Goal: Task Accomplishment & Management: Complete application form

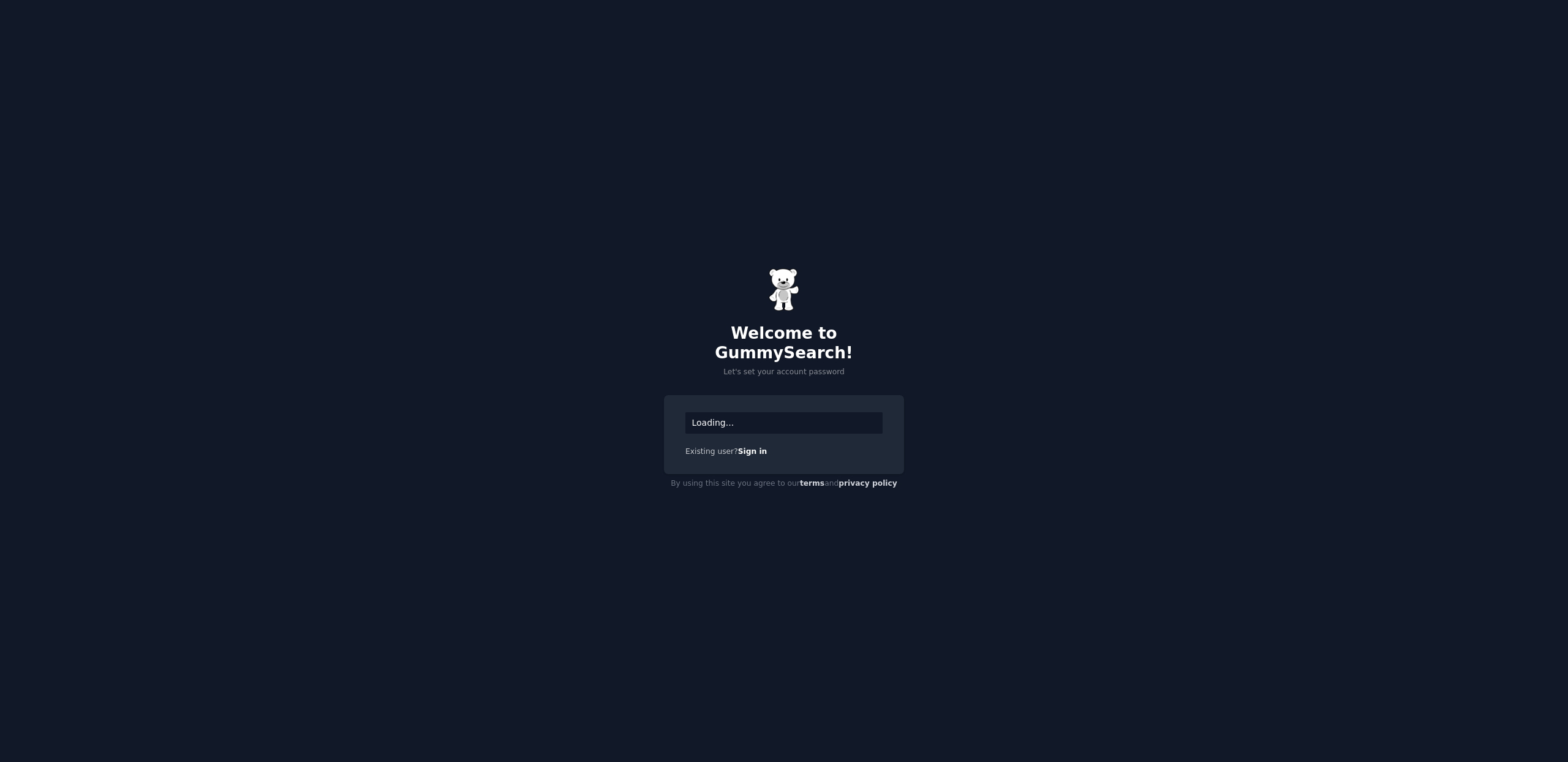
click at [781, 413] on div "Loading..." at bounding box center [784, 422] width 197 height 21
click at [1036, 330] on div "Welcome to GummySearch! Let's set your account password Loading... Existing use…" at bounding box center [784, 381] width 1568 height 762
click at [735, 418] on div "Loading..." at bounding box center [784, 422] width 197 height 21
click at [743, 415] on div "Loading..." at bounding box center [784, 422] width 197 height 21
click at [701, 446] on div "Existing user? Sign in" at bounding box center [784, 452] width 197 height 11
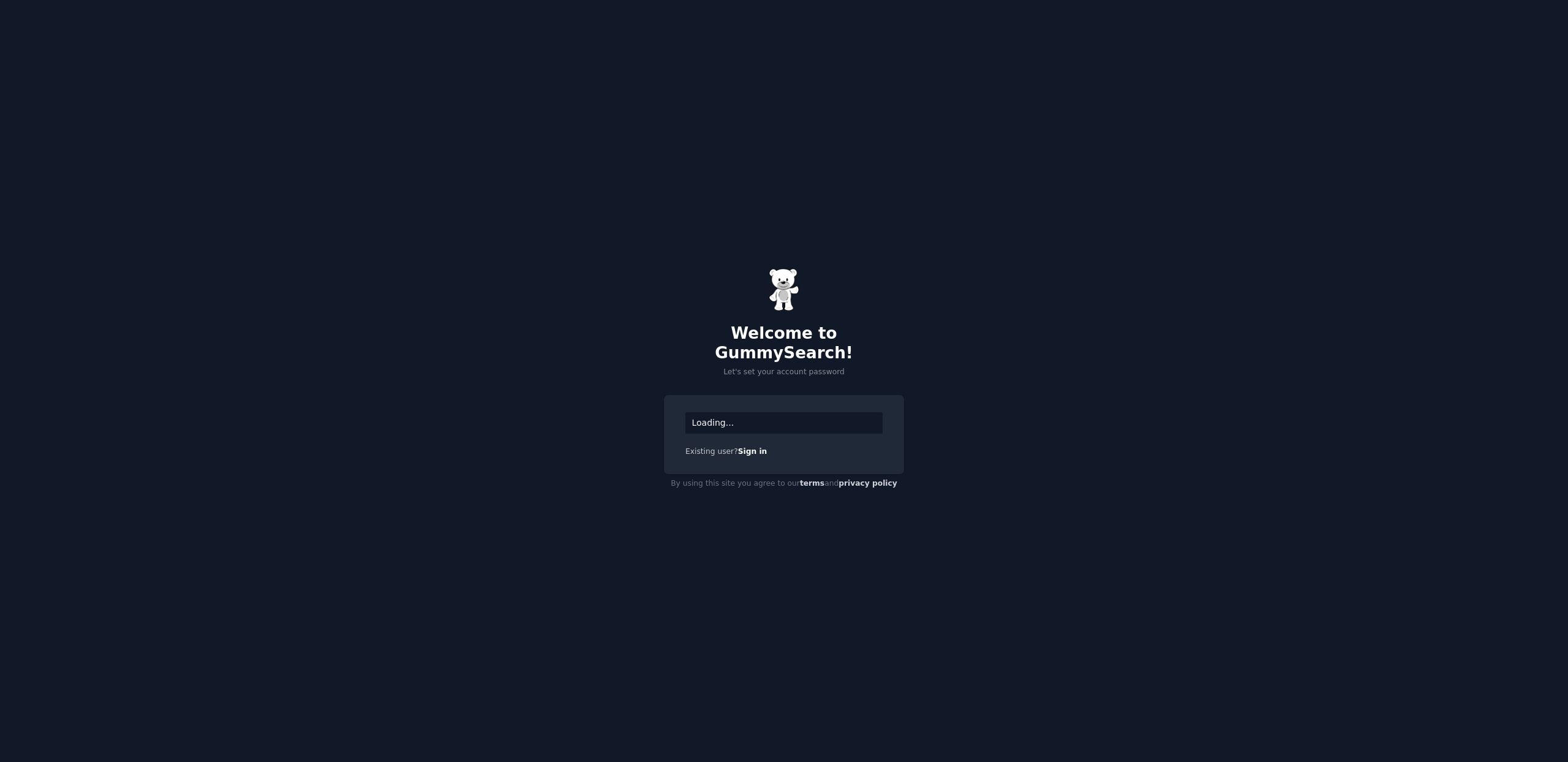
click at [782, 370] on div "Welcome to GummySearch! Let's set your account password Loading... Existing use…" at bounding box center [784, 381] width 1568 height 762
click at [831, 344] on h2 "Welcome to GummySearch!" at bounding box center [783, 343] width 240 height 38
click at [807, 369] on div "Welcome to GummySearch! Let's set your account password Loading... Existing use…" at bounding box center [784, 381] width 1568 height 762
click at [771, 367] on p "Let's set your account password" at bounding box center [783, 372] width 240 height 11
click at [754, 367] on p "Let's set your account password" at bounding box center [783, 372] width 240 height 11
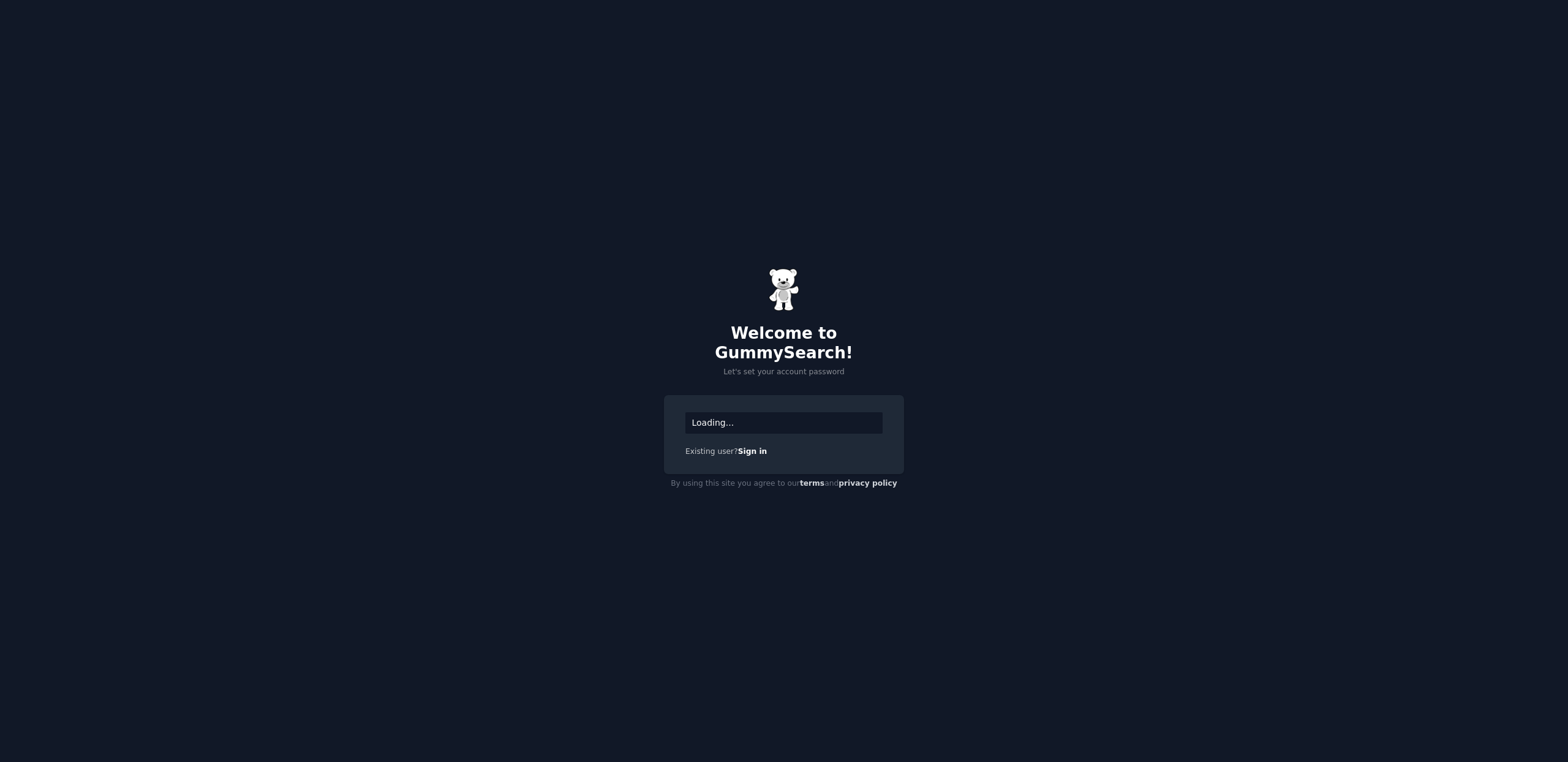
click at [764, 421] on div "Loading..." at bounding box center [784, 422] width 197 height 21
click at [775, 420] on div "Loading..." at bounding box center [784, 422] width 197 height 21
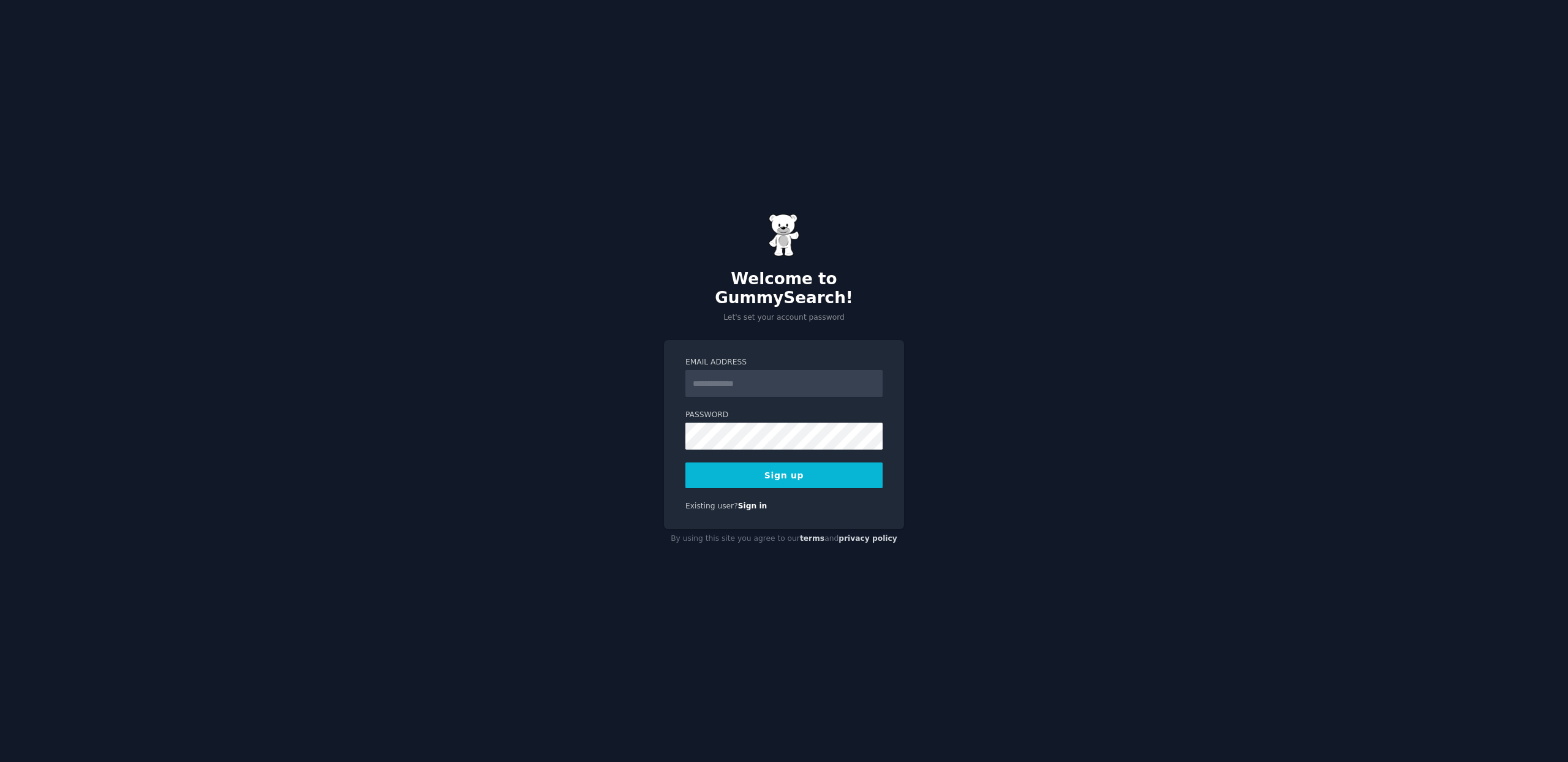
click at [740, 377] on input "Email Address" at bounding box center [784, 383] width 197 height 27
click at [658, 358] on div "Welcome to GummySearch! Let's set your account password Email Address Password …" at bounding box center [784, 381] width 1568 height 762
click at [739, 375] on input "Email Address" at bounding box center [784, 383] width 197 height 27
type input "**********"
click at [570, 454] on div "**********" at bounding box center [784, 381] width 1568 height 762
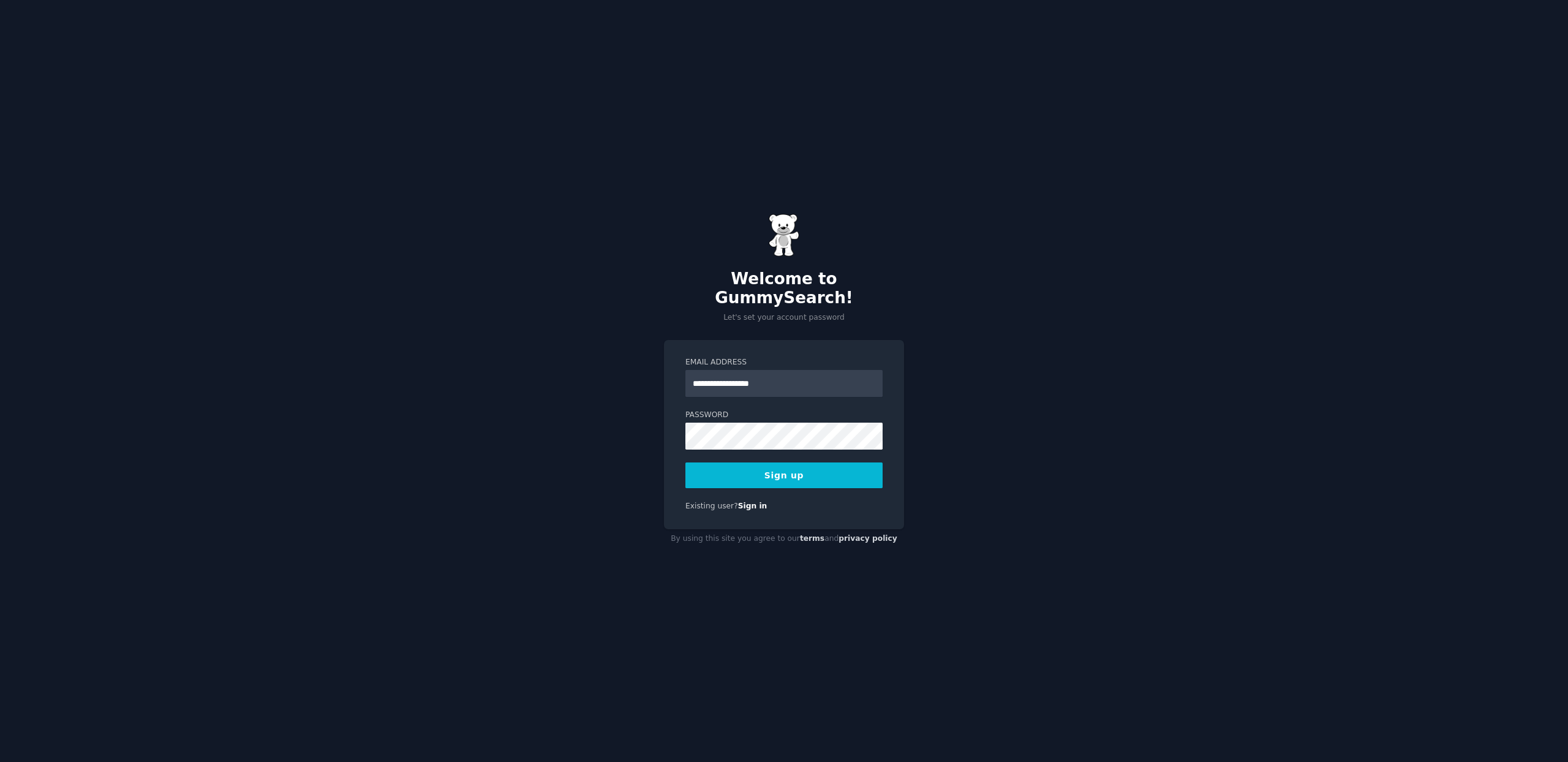
click at [785, 466] on button "Sign up" at bounding box center [784, 475] width 197 height 26
click at [1095, 421] on div "**********" at bounding box center [784, 381] width 1568 height 762
click at [789, 471] on div "Sign up" at bounding box center [784, 475] width 197 height 26
click at [1047, 408] on div "**********" at bounding box center [784, 381] width 1568 height 762
click at [789, 467] on div "Sign up" at bounding box center [784, 475] width 197 height 26
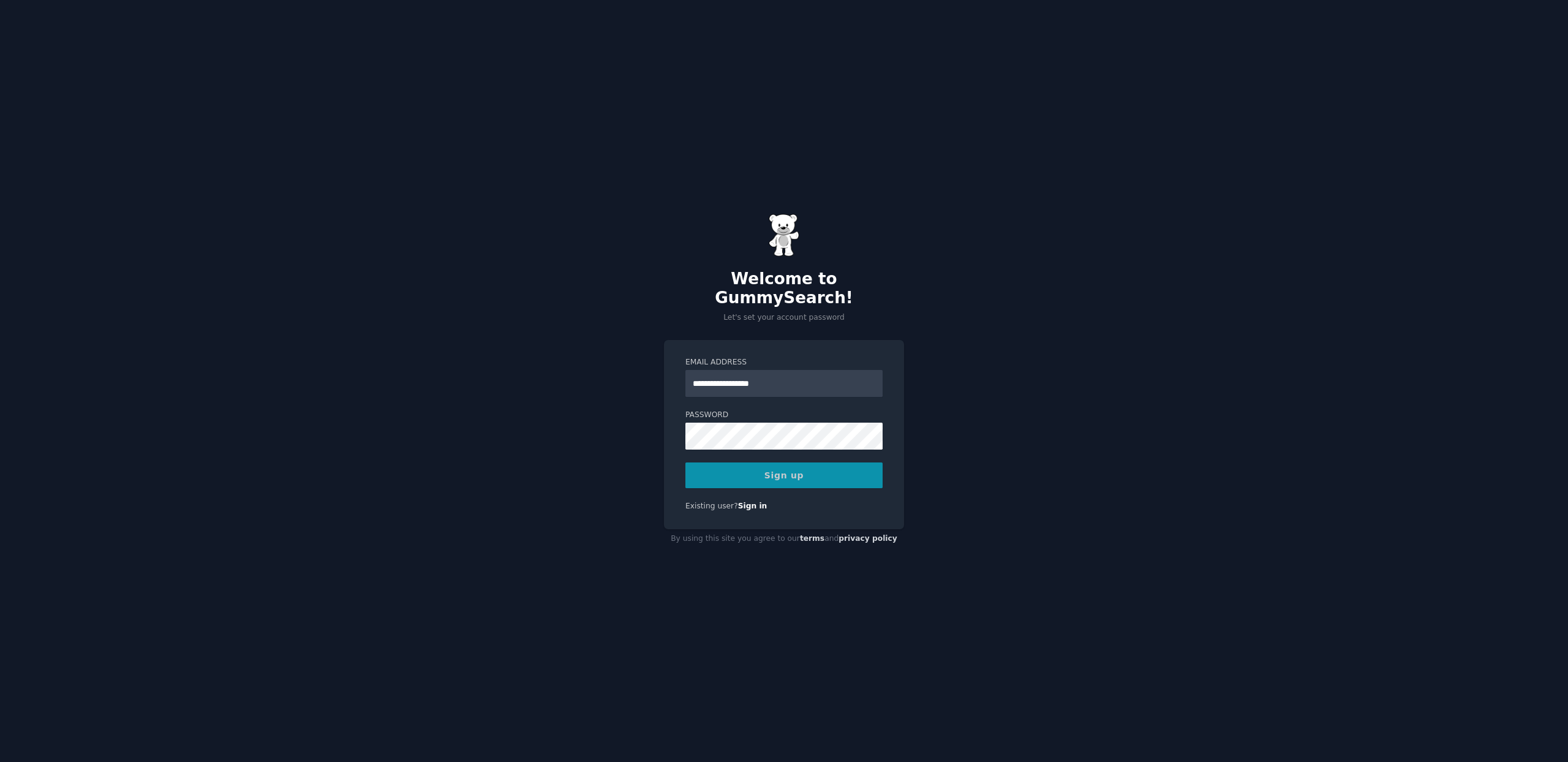
click at [782, 468] on div "Sign up" at bounding box center [784, 475] width 197 height 26
click at [545, 541] on div "**********" at bounding box center [784, 381] width 1568 height 762
click at [1033, 236] on div "**********" at bounding box center [784, 381] width 1568 height 762
click at [781, 466] on div "Sign up" at bounding box center [784, 475] width 197 height 26
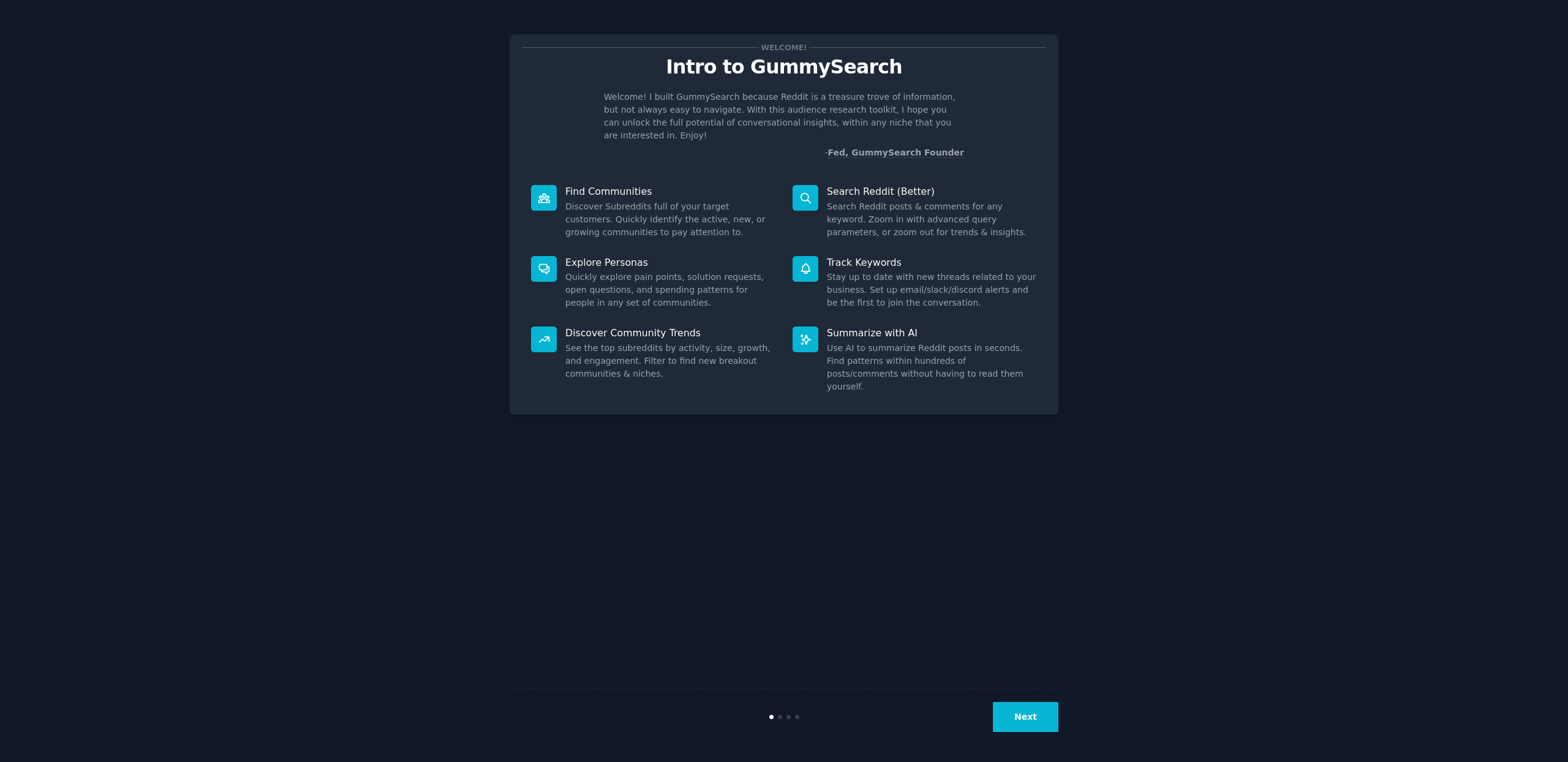
click at [1029, 728] on button "Next" at bounding box center [1026, 717] width 66 height 30
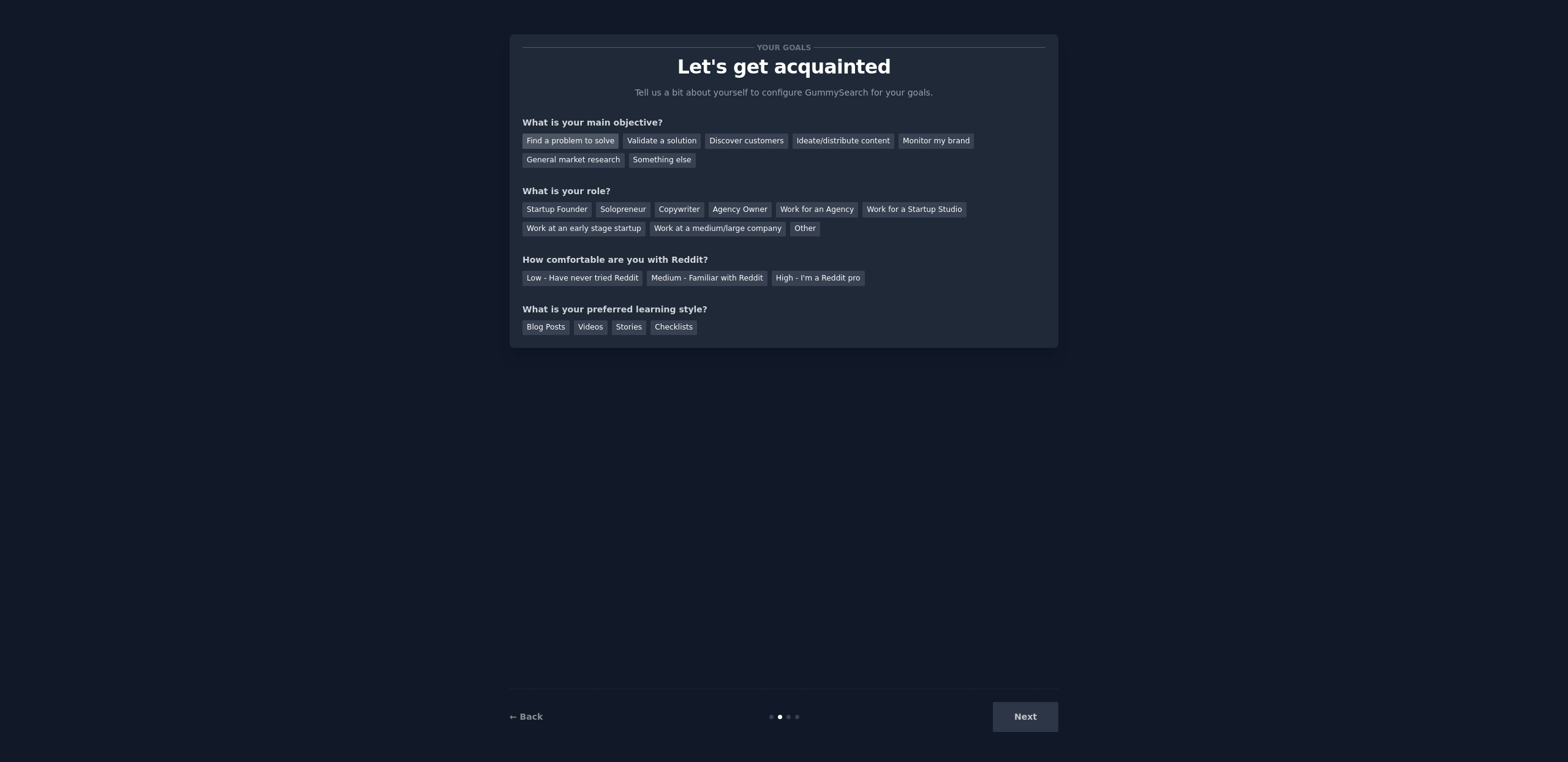
click at [582, 144] on div "Find a problem to solve" at bounding box center [570, 141] width 96 height 16
click at [561, 206] on div "Startup Founder" at bounding box center [557, 210] width 70 height 16
click at [686, 281] on div "Medium - Familiar with Reddit" at bounding box center [707, 278] width 120 height 16
click at [550, 330] on div "Blog Posts" at bounding box center [546, 328] width 47 height 16
click at [1032, 721] on button "Next" at bounding box center [1026, 717] width 66 height 30
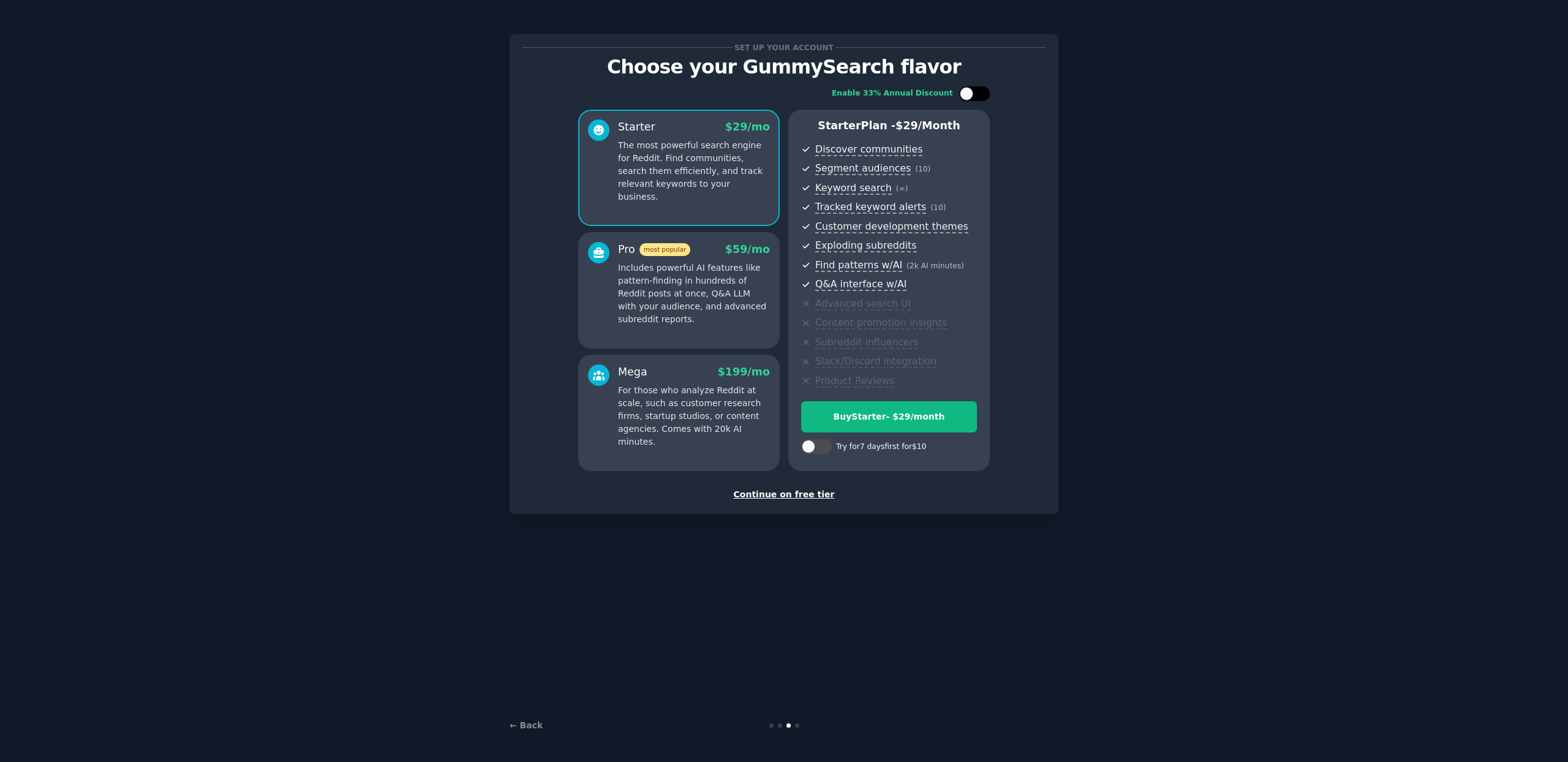
click at [980, 96] on div at bounding box center [981, 94] width 6 height 6
click at [980, 96] on div at bounding box center [982, 93] width 13 height 13
click at [980, 96] on div at bounding box center [981, 94] width 6 height 6
click at [980, 96] on div at bounding box center [982, 93] width 13 height 13
checkbox input "false"
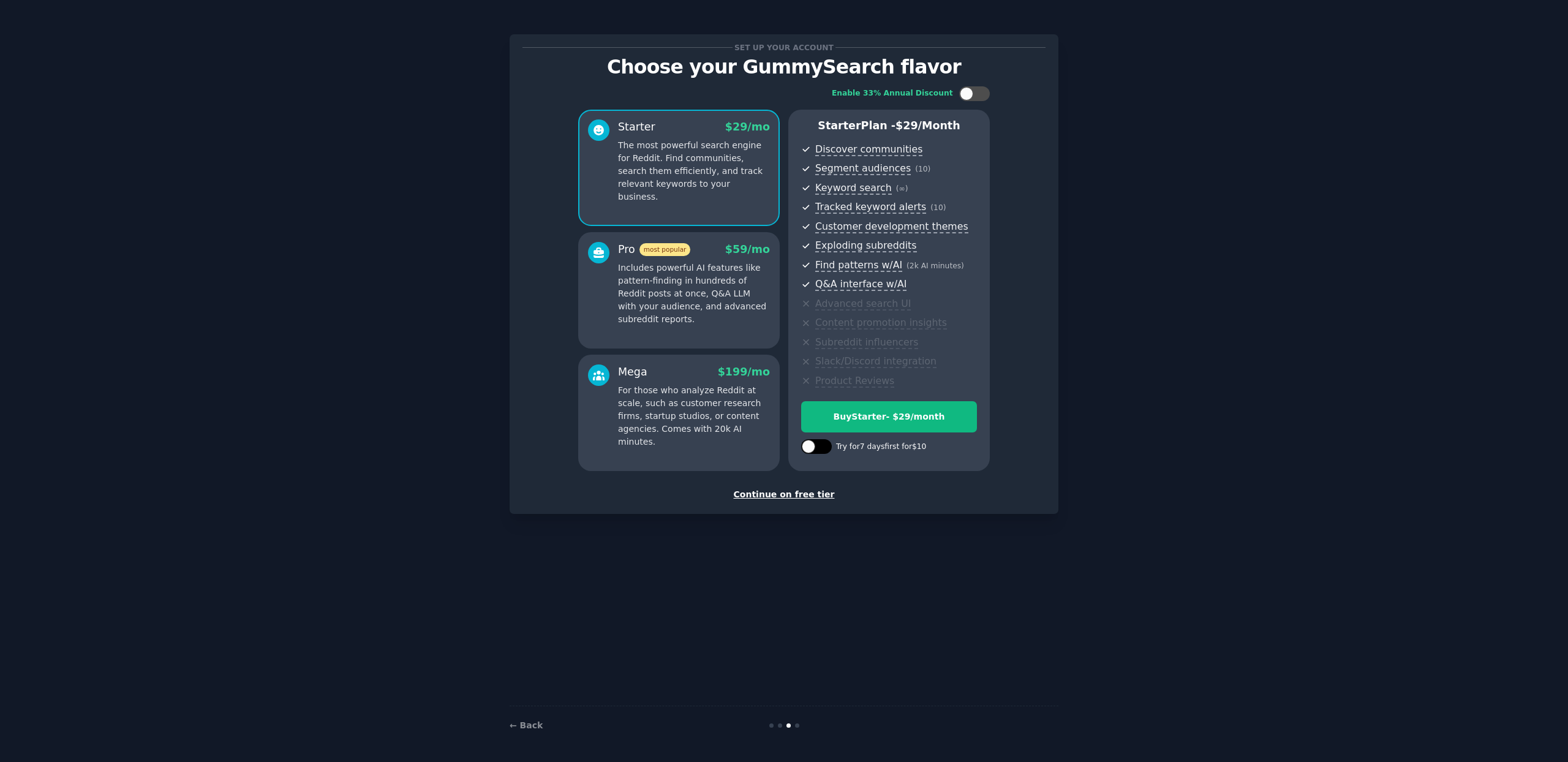
click at [816, 450] on div at bounding box center [816, 446] width 30 height 15
checkbox input "false"
